Goal: Communication & Community: Share content

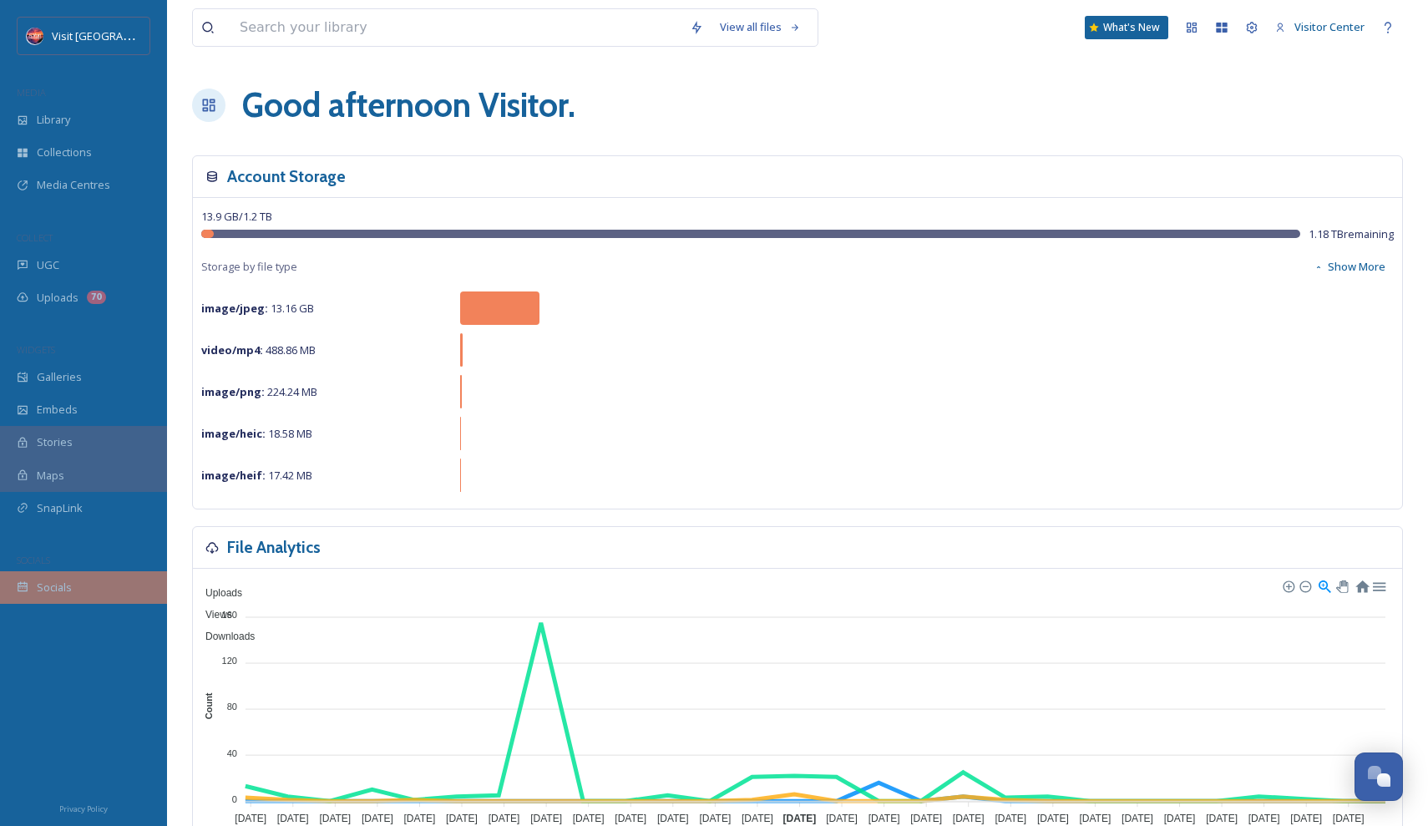
click at [49, 580] on span "Socials" at bounding box center [54, 588] width 35 height 16
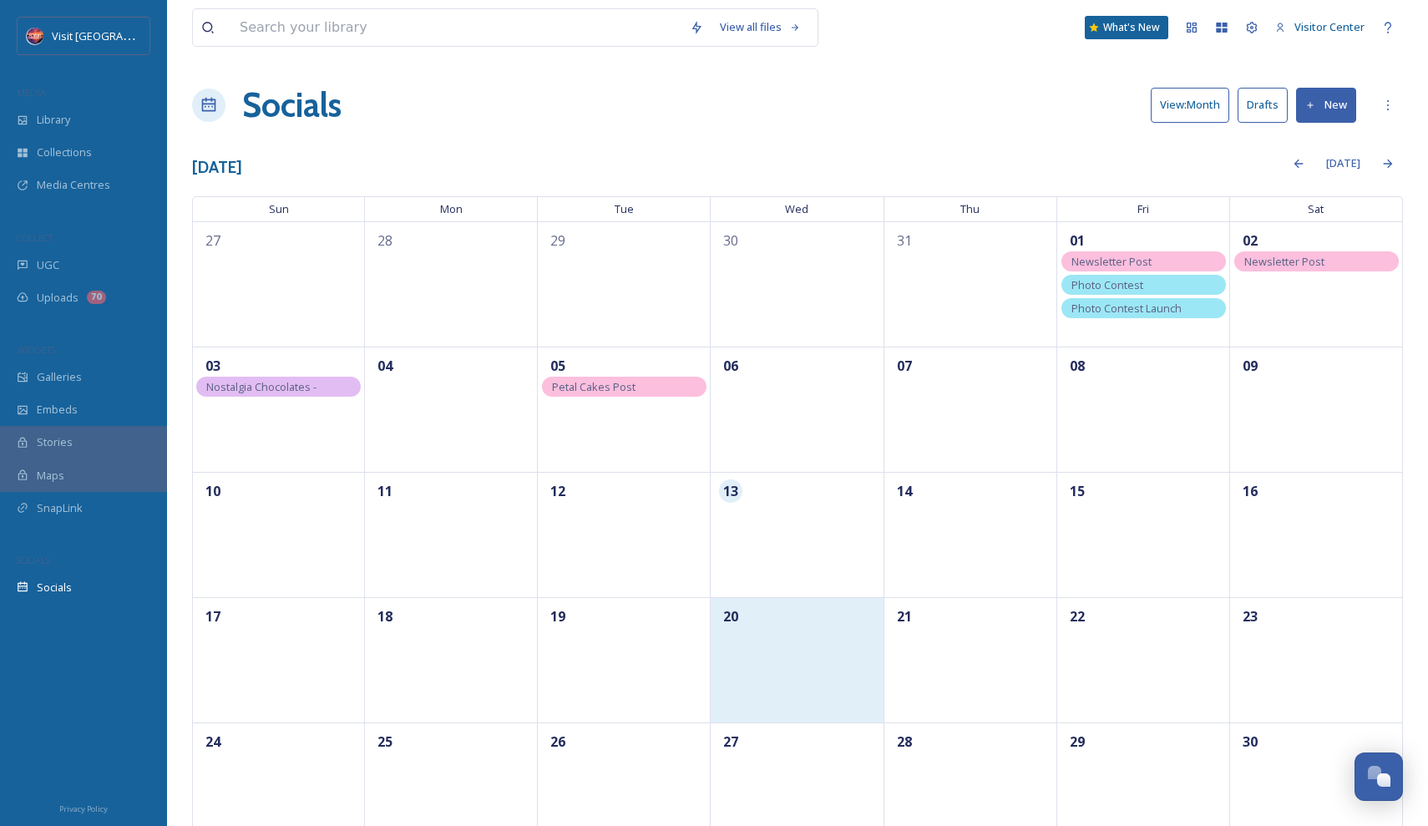
click at [803, 636] on div "20" at bounding box center [797, 659] width 173 height 125
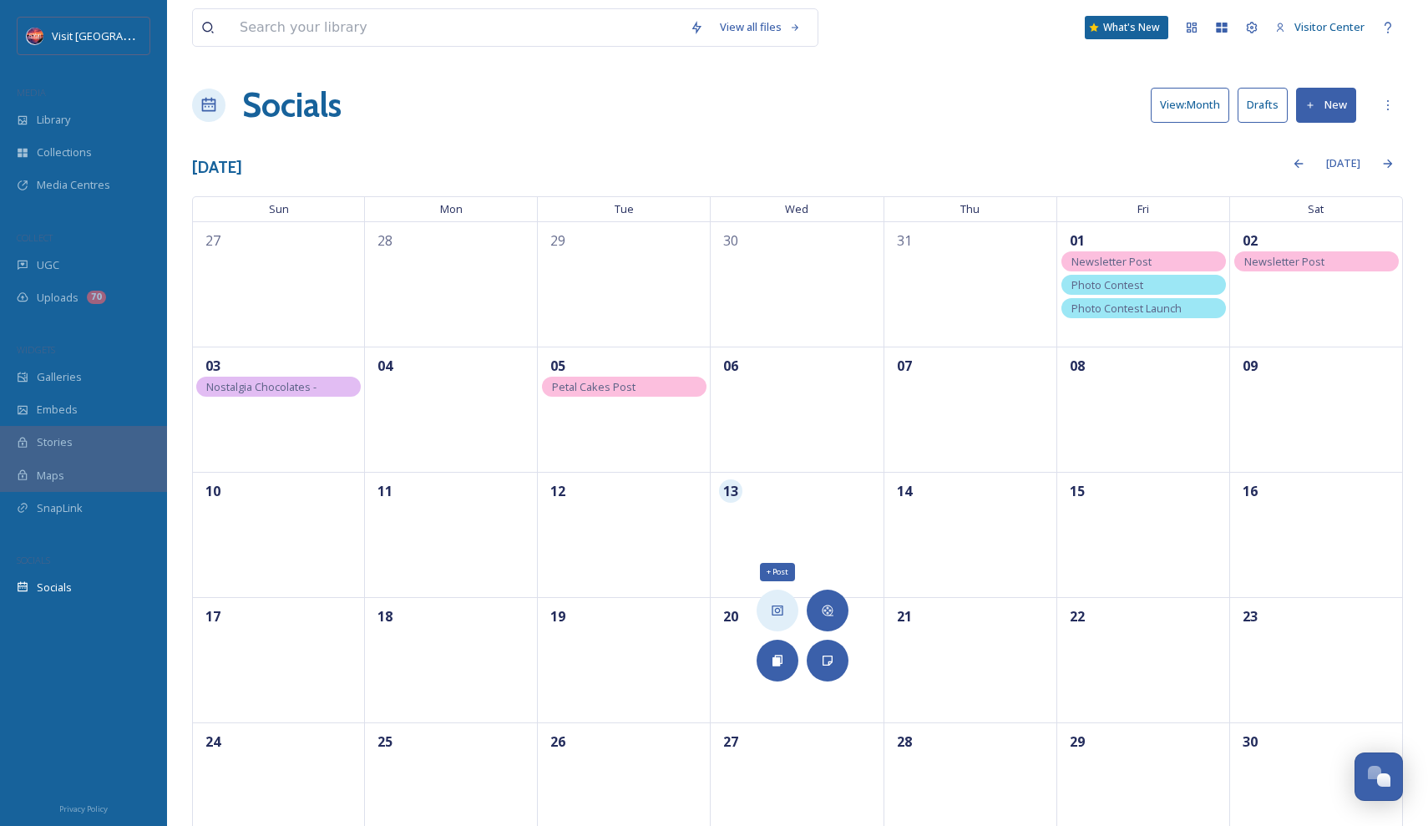
click at [781, 612] on icon at bounding box center [777, 610] width 13 height 13
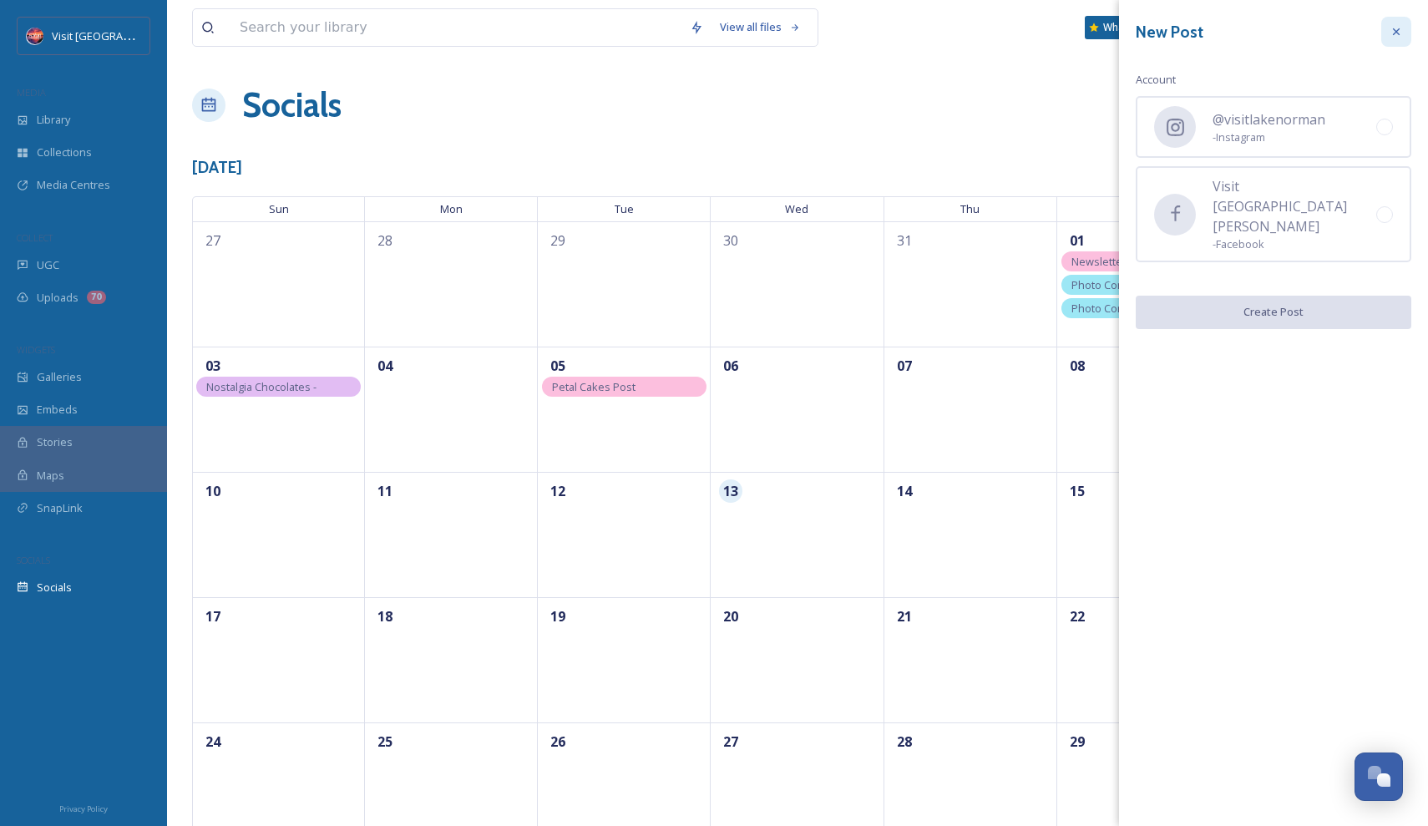
click at [1394, 34] on icon at bounding box center [1396, 31] width 7 height 7
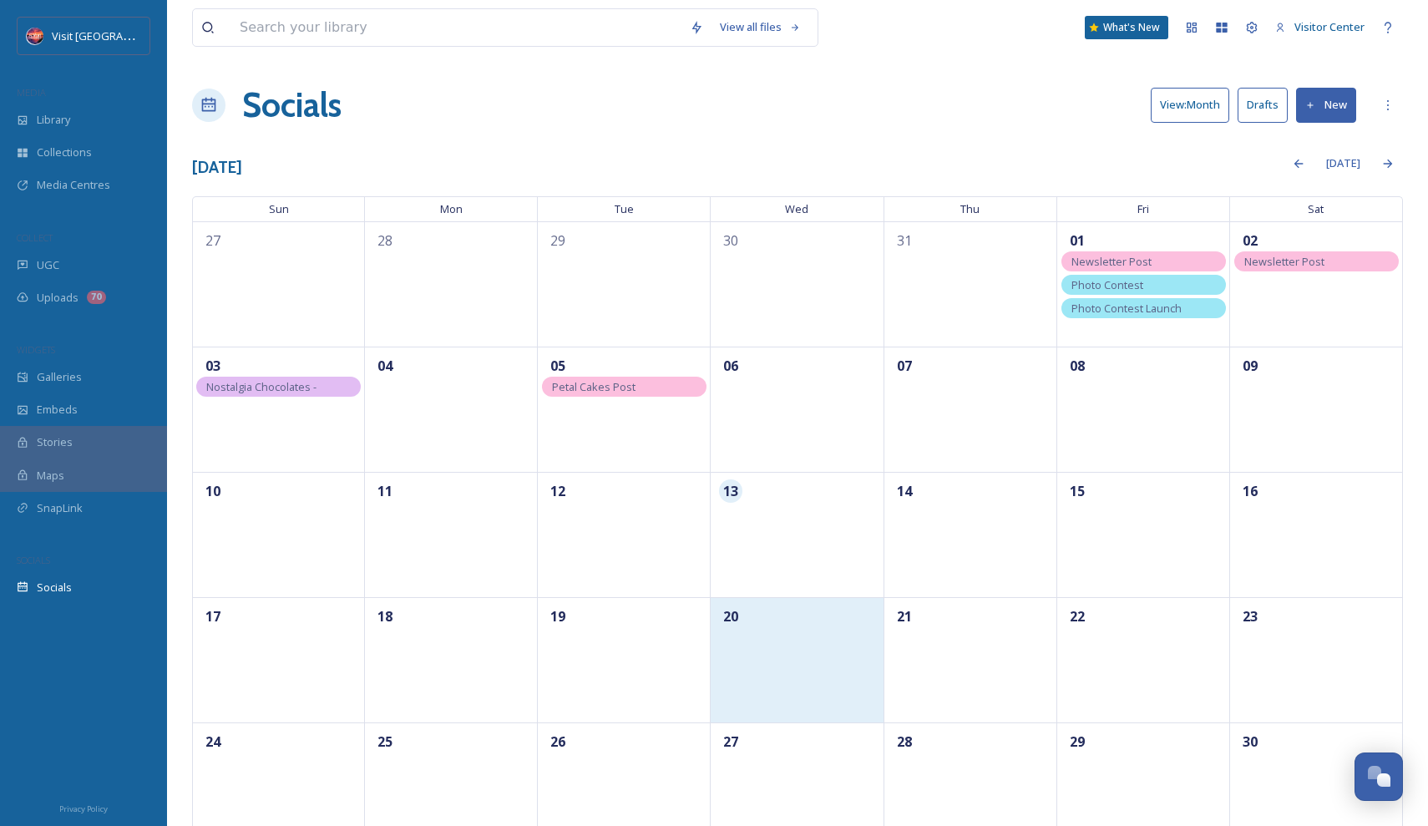
click at [803, 645] on div "20" at bounding box center [797, 659] width 173 height 125
click at [777, 664] on div "20" at bounding box center [797, 659] width 173 height 125
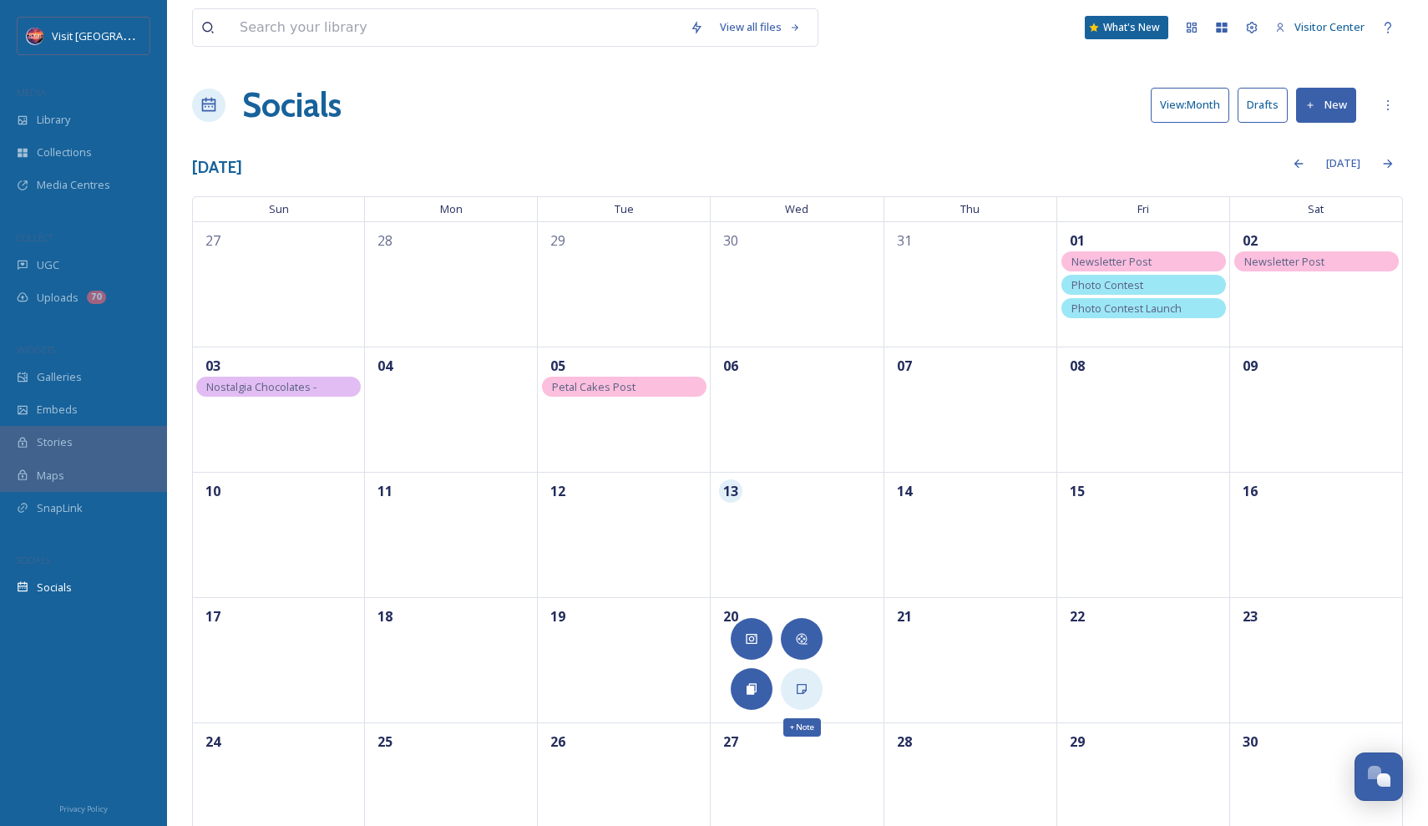
click at [799, 684] on icon at bounding box center [802, 689] width 10 height 10
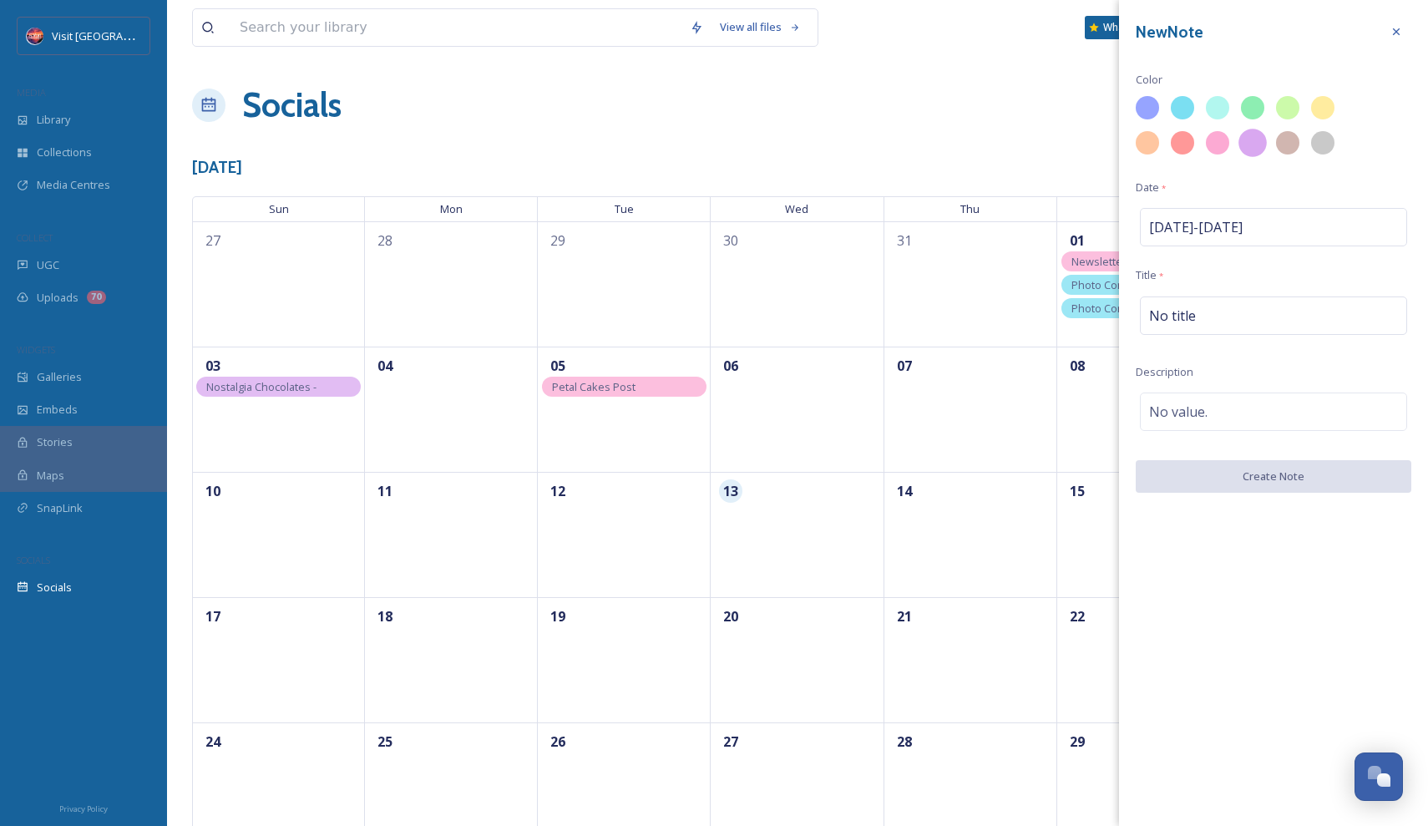
click at [1282, 137] on div at bounding box center [1287, 142] width 23 height 23
click at [1219, 301] on div "No title" at bounding box center [1273, 315] width 267 height 38
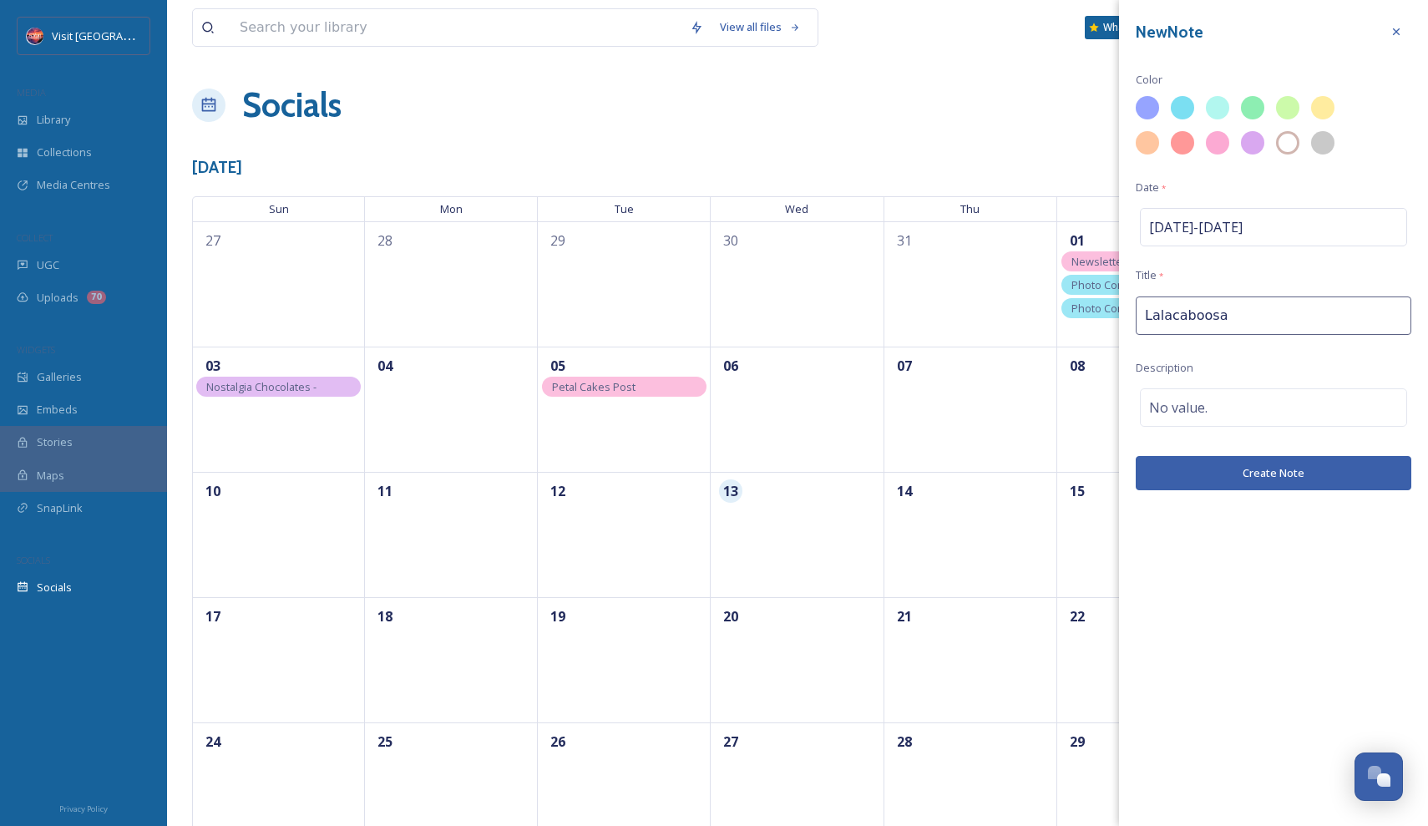
click at [1158, 316] on input "Lalacaboosa" at bounding box center [1274, 315] width 276 height 38
type input "LalaCaboosa"
click at [1229, 464] on button "Create Note" at bounding box center [1274, 473] width 276 height 34
